Goal: Task Accomplishment & Management: Use online tool/utility

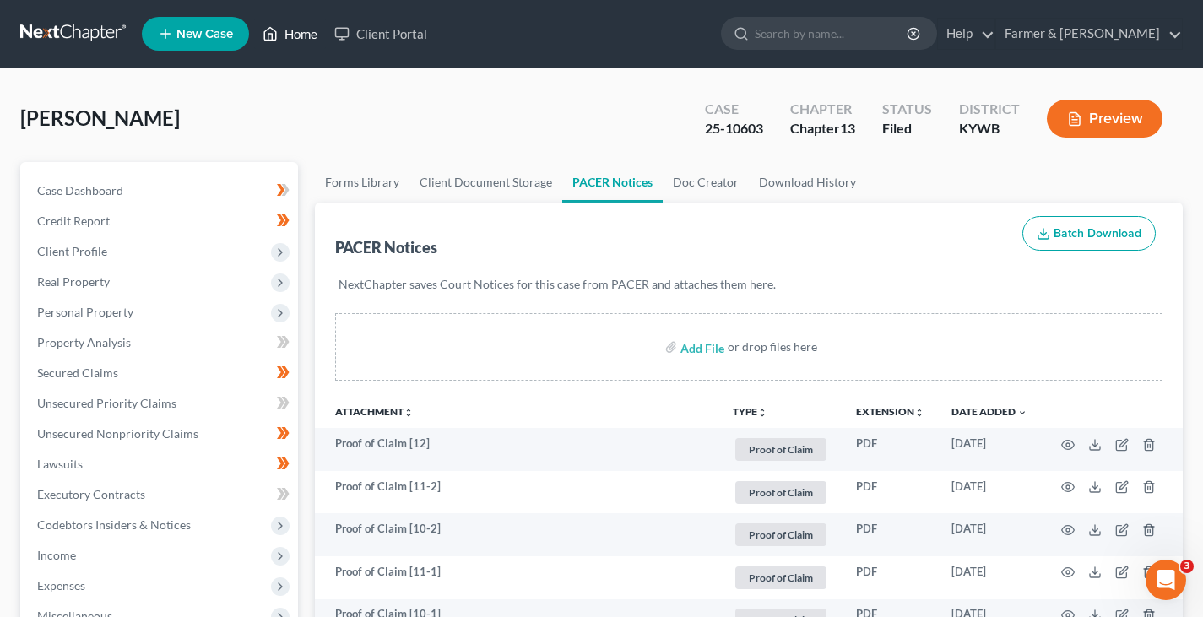
click at [303, 35] on link "Home" at bounding box center [290, 34] width 72 height 30
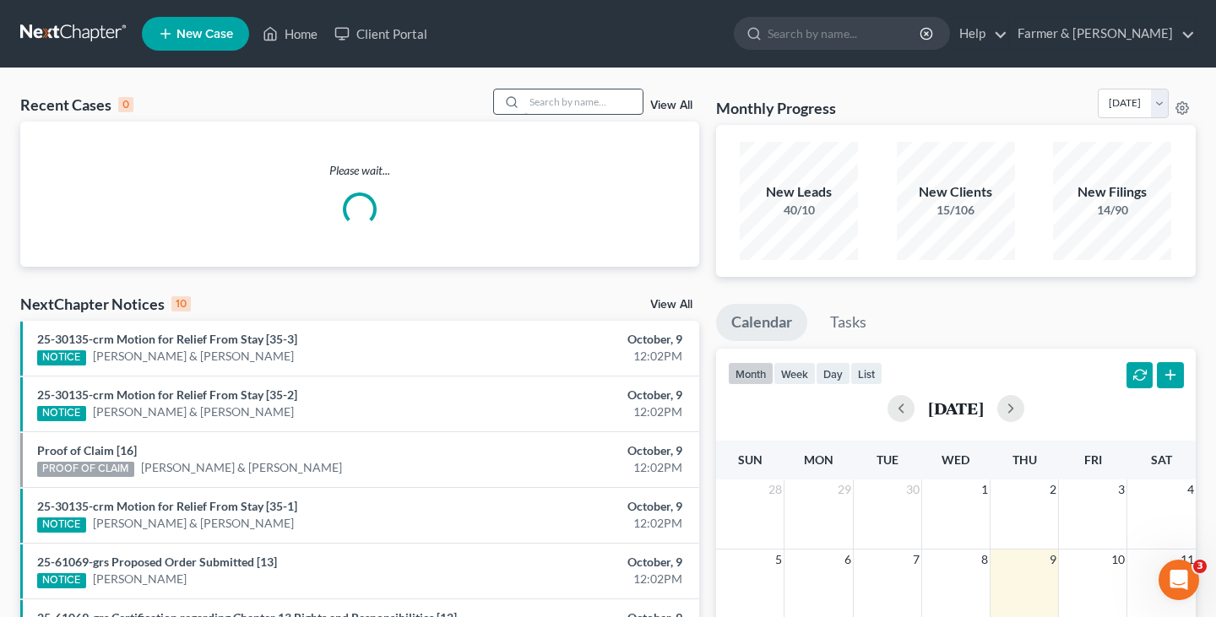
click at [554, 116] on div "Recent Cases 0 View All" at bounding box center [359, 105] width 679 height 33
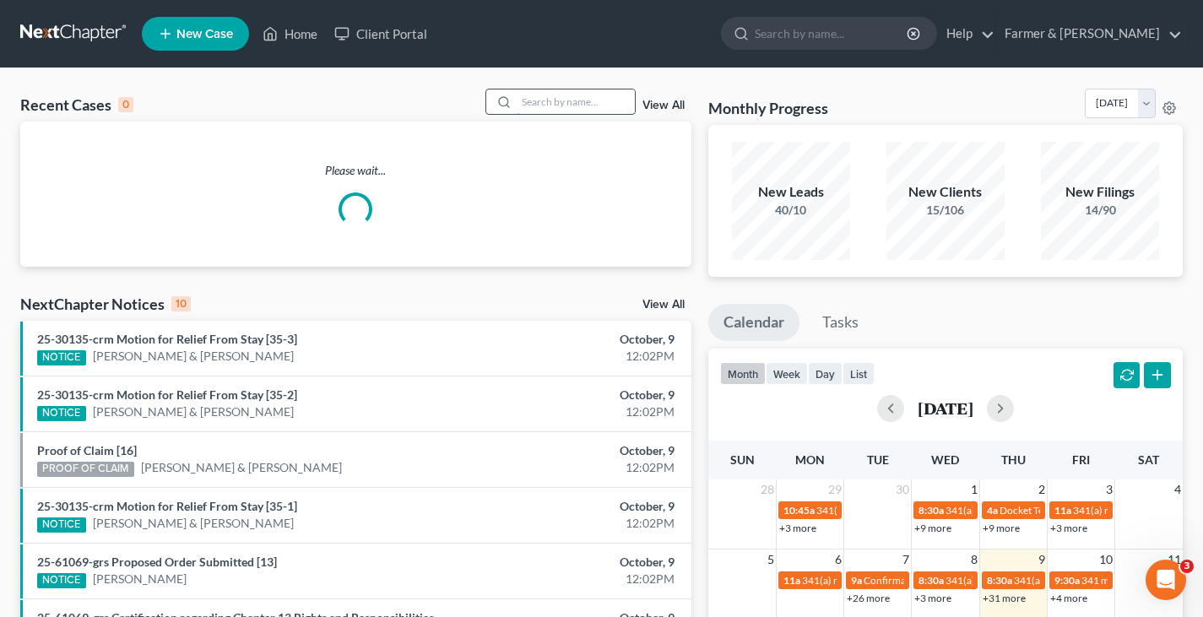
click at [546, 106] on input "search" at bounding box center [576, 101] width 118 height 24
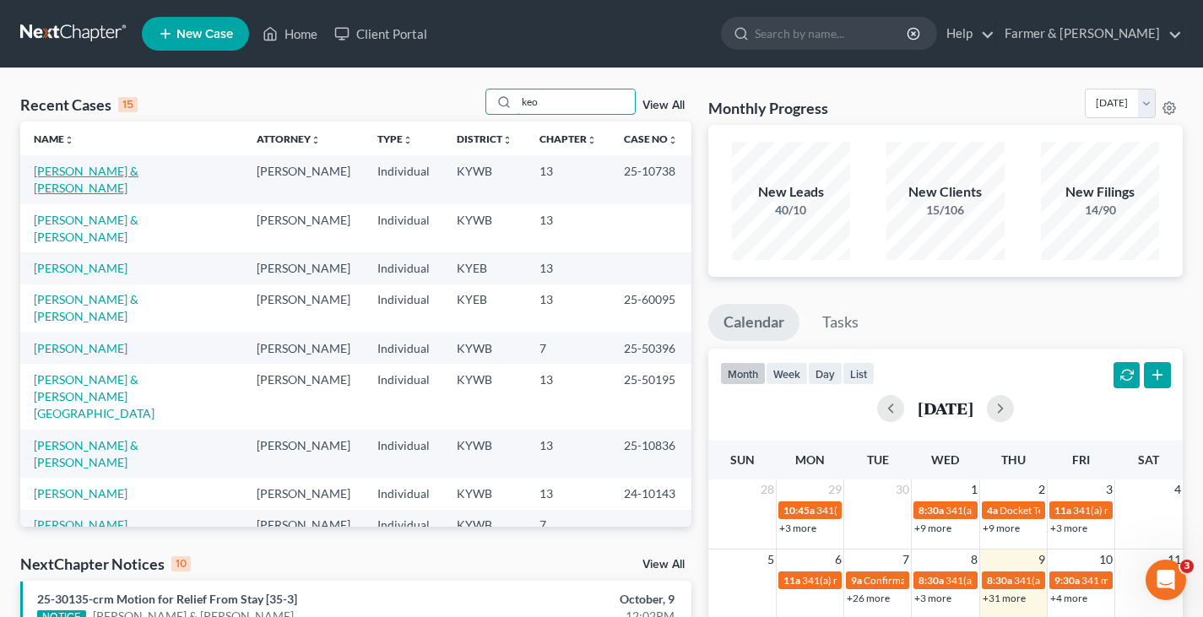
type input "keo"
click at [89, 169] on link "[PERSON_NAME] & [PERSON_NAME]" at bounding box center [86, 179] width 105 height 31
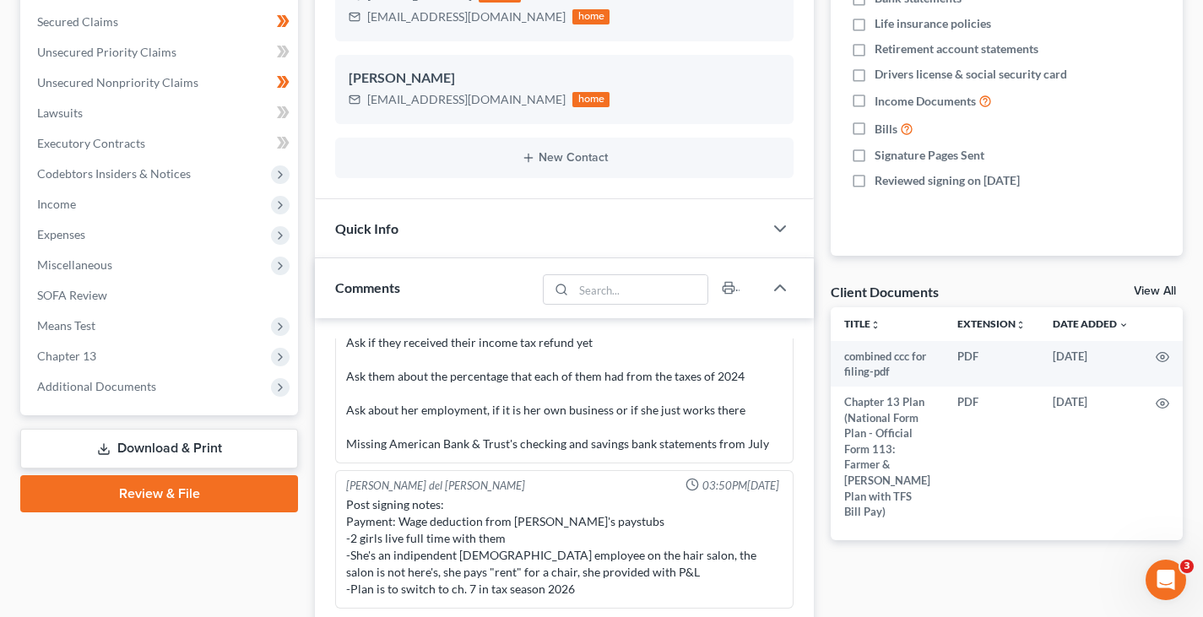
scroll to position [422, 0]
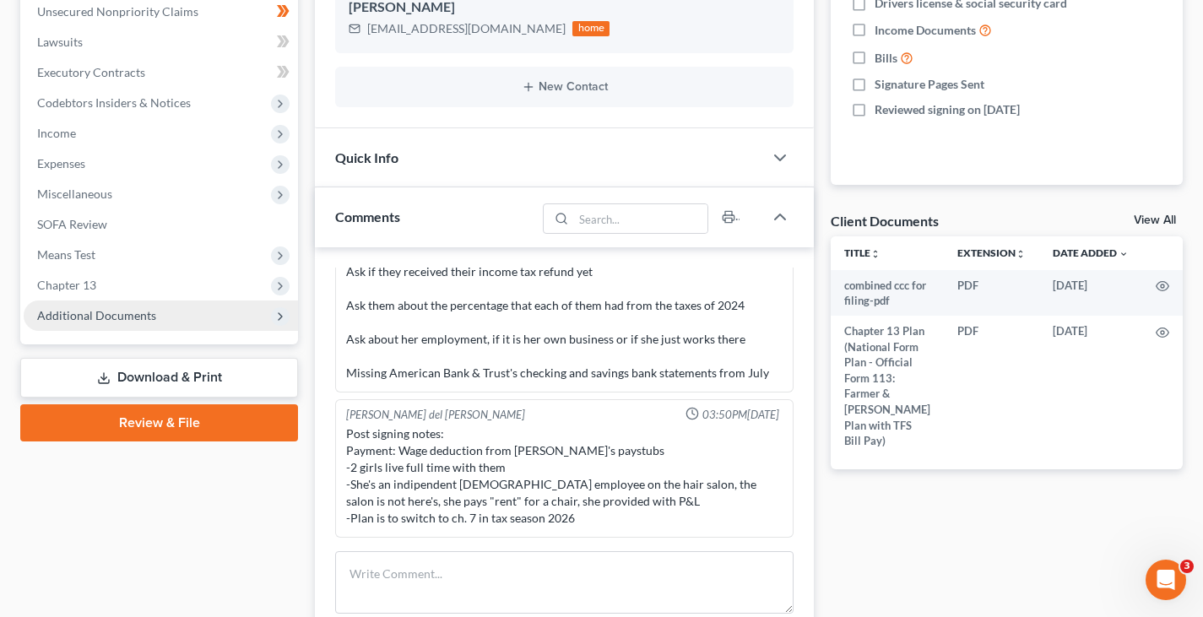
click at [281, 315] on polyline at bounding box center [280, 316] width 3 height 7
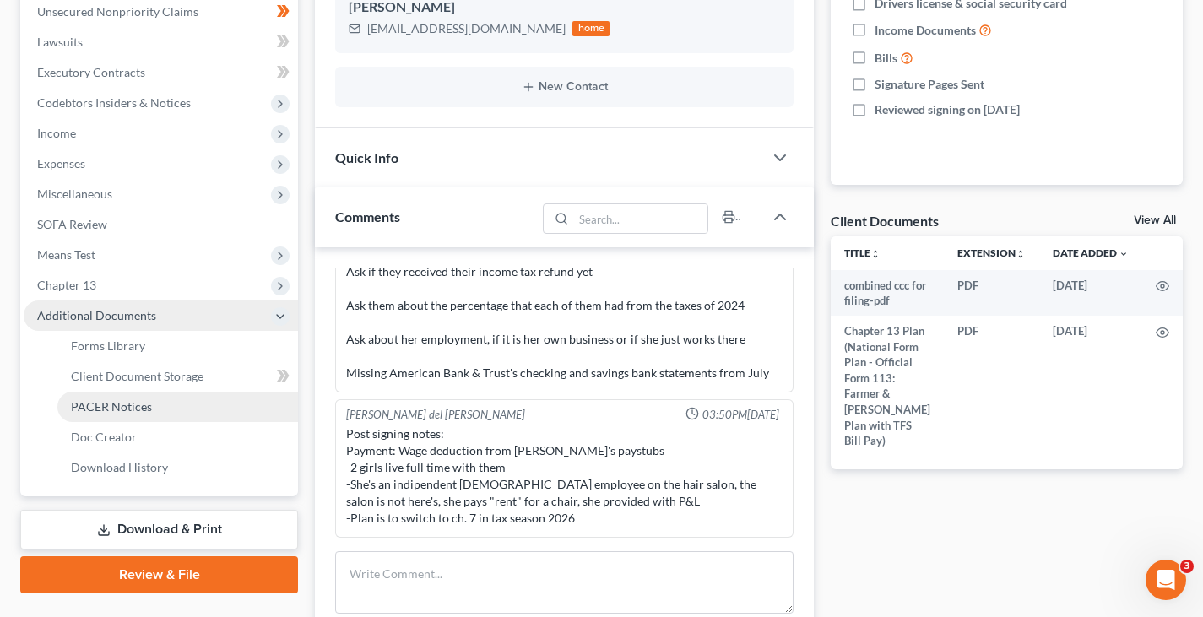
click at [154, 408] on link "PACER Notices" at bounding box center [177, 407] width 241 height 30
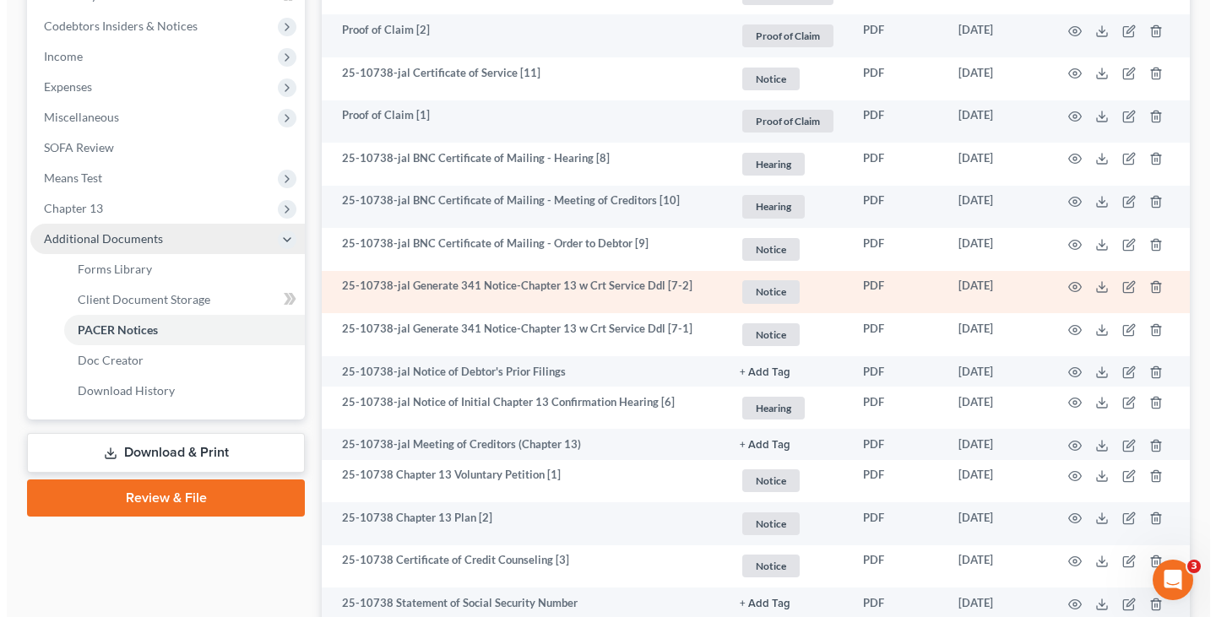
scroll to position [506, 0]
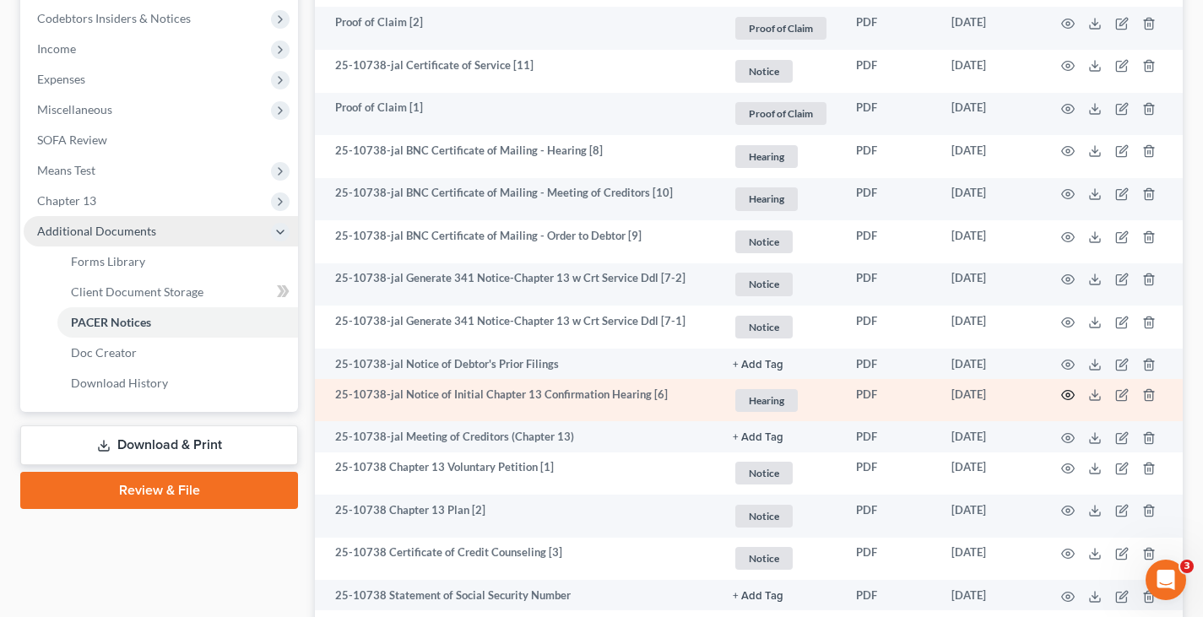
click at [1068, 393] on icon "button" at bounding box center [1068, 395] width 14 height 14
